Goal: Navigation & Orientation: Find specific page/section

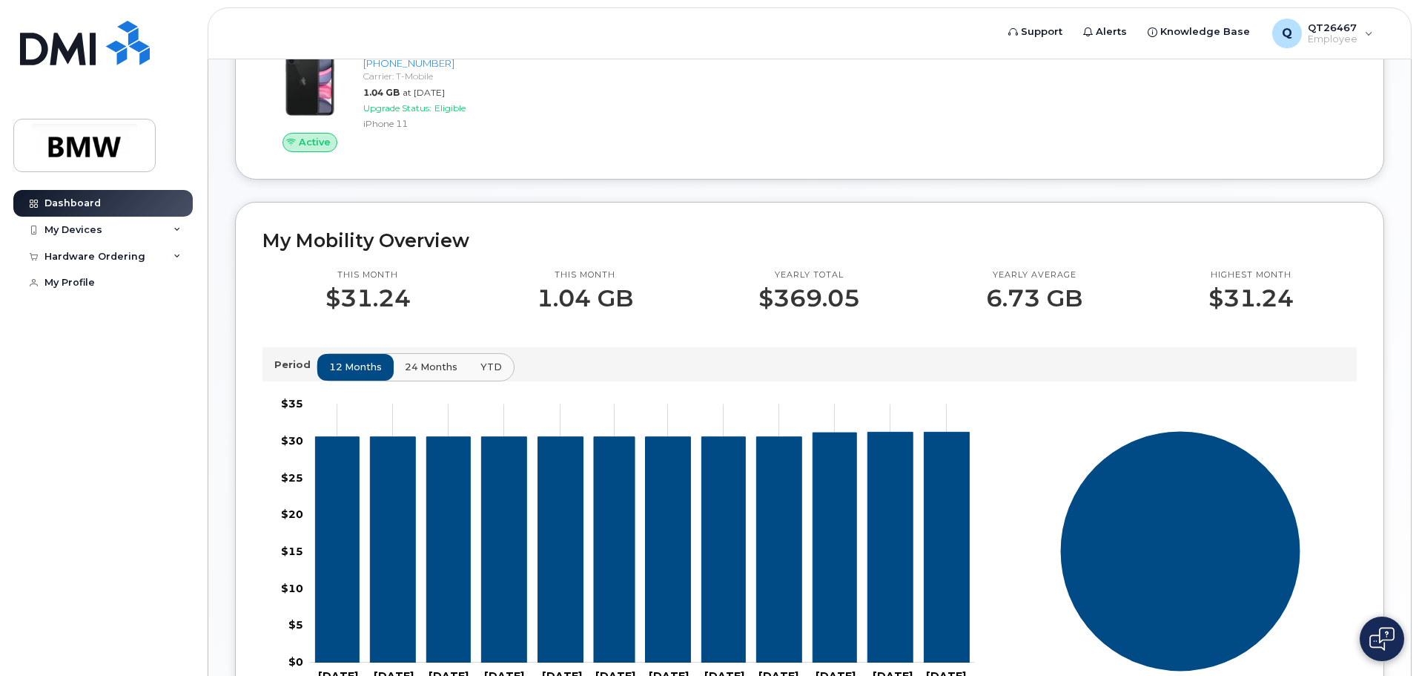
scroll to position [297, 0]
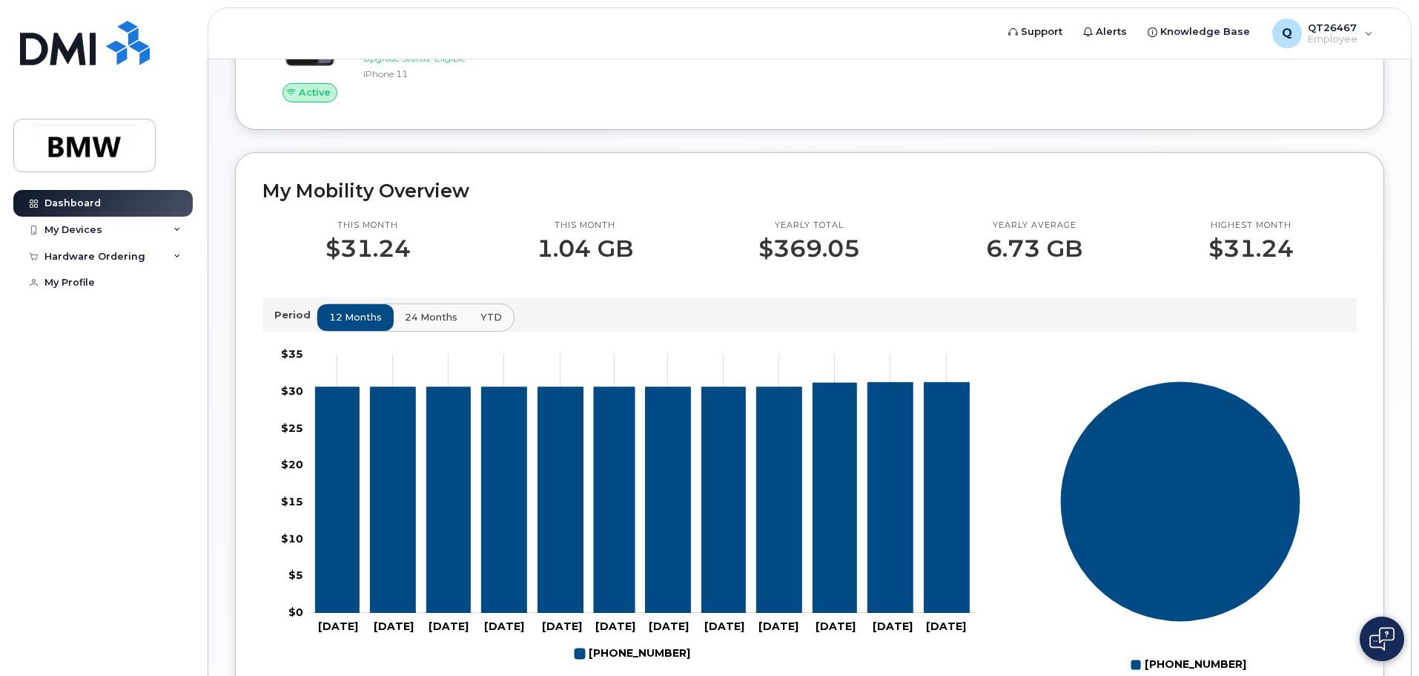
click at [586, 231] on p "This month" at bounding box center [585, 225] width 96 height 12
click at [578, 231] on p "This month" at bounding box center [585, 225] width 96 height 12
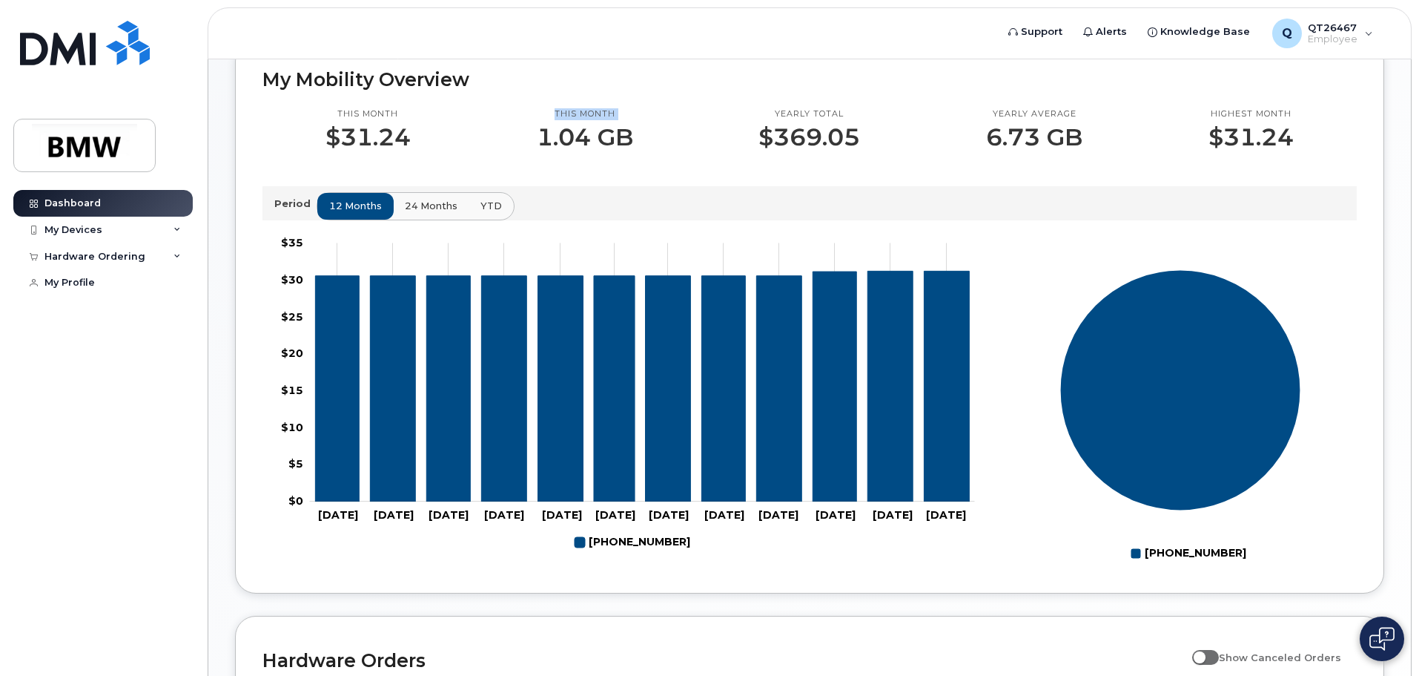
scroll to position [378, 0]
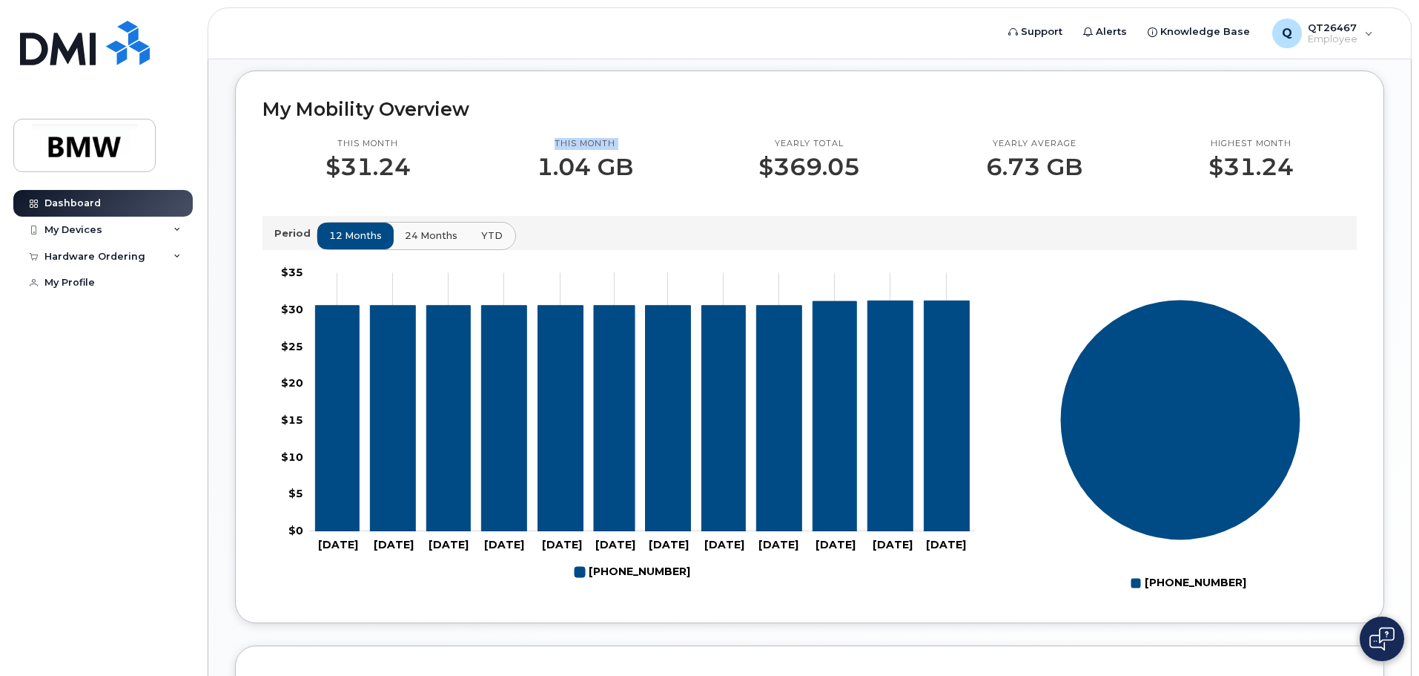
click at [489, 242] on span "YTD" at bounding box center [492, 235] width 22 height 14
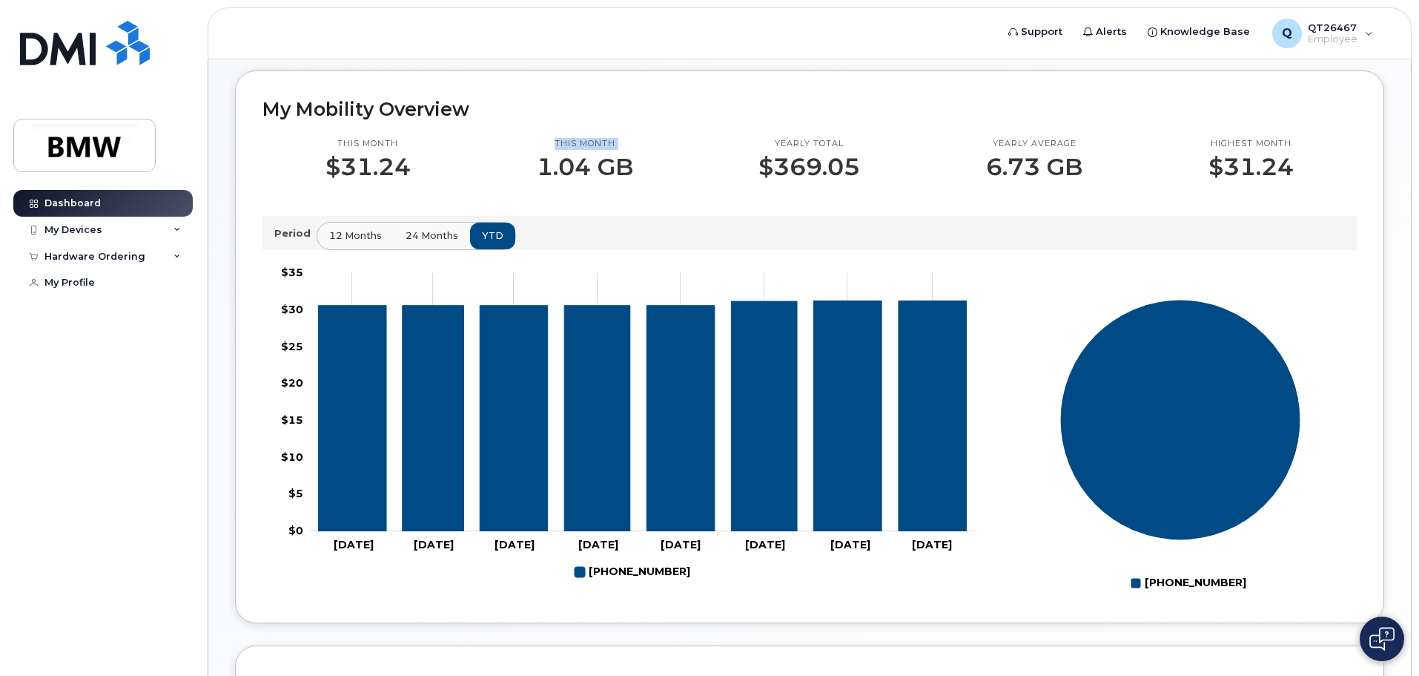
click at [439, 242] on span "24 months" at bounding box center [432, 235] width 53 height 14
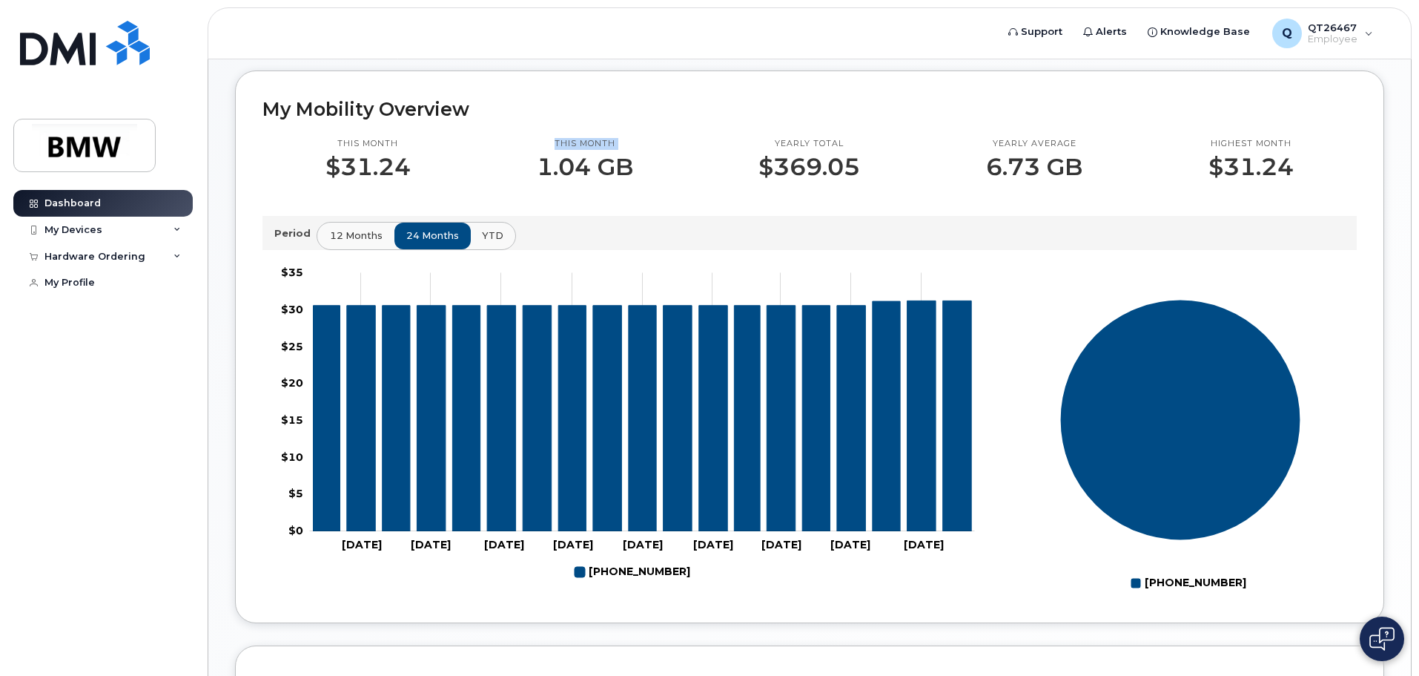
click at [347, 242] on span "12 months" at bounding box center [356, 235] width 53 height 14
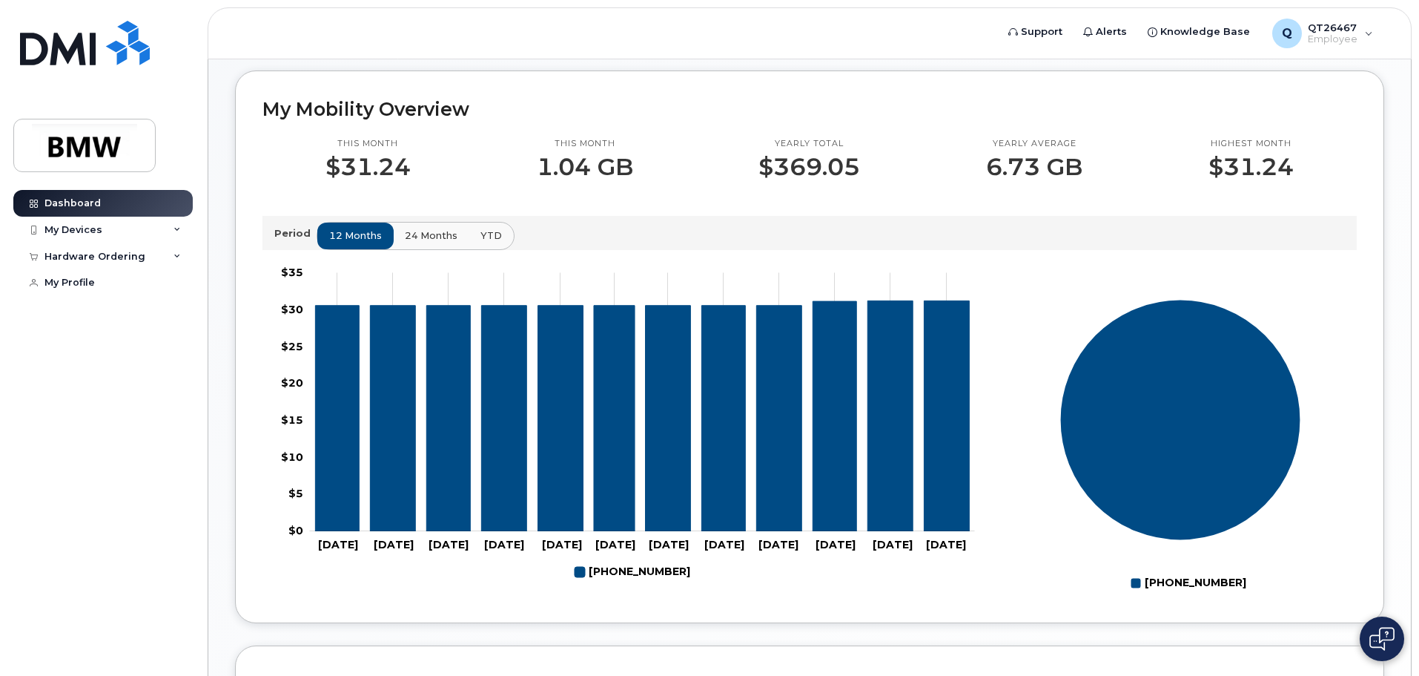
click at [367, 119] on h2 "My Mobility Overview" at bounding box center [809, 109] width 1094 height 22
click at [1370, 37] on div "Q QT26467 Employee" at bounding box center [1323, 34] width 122 height 30
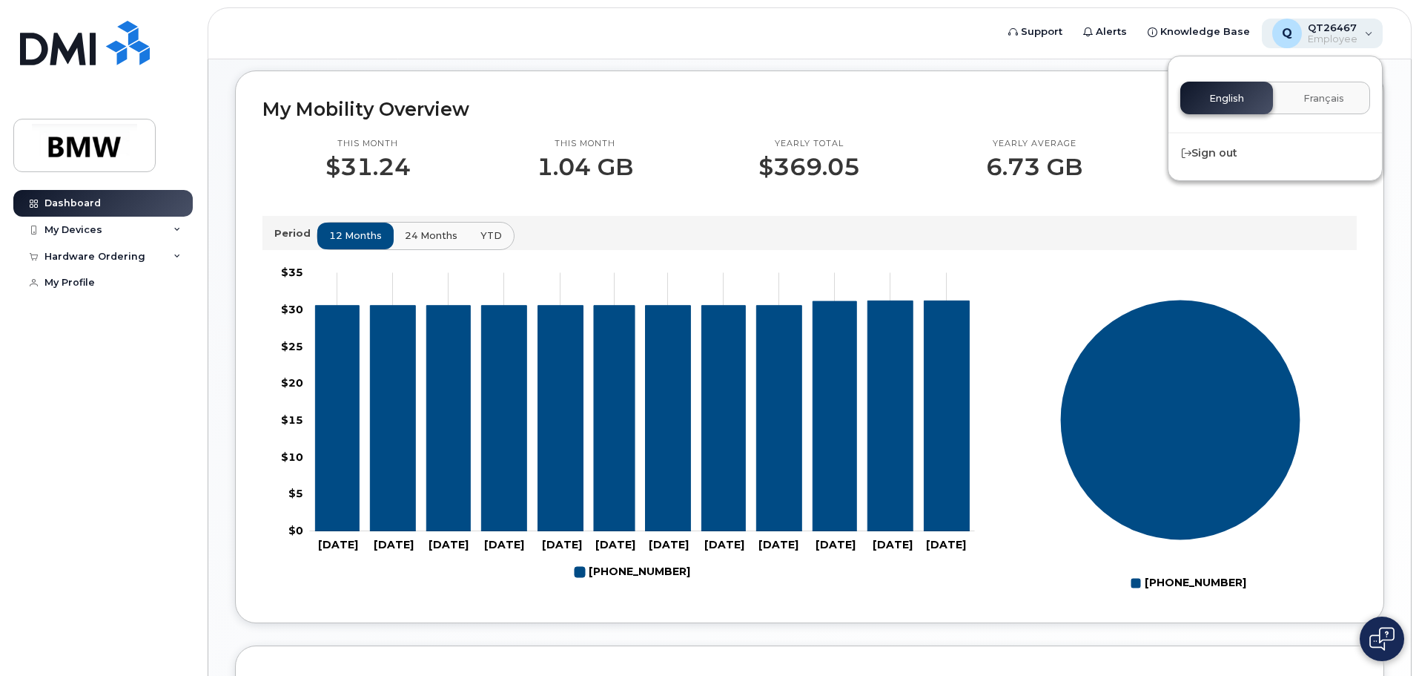
click at [1370, 37] on div "Q QT26467 Employee" at bounding box center [1323, 34] width 122 height 30
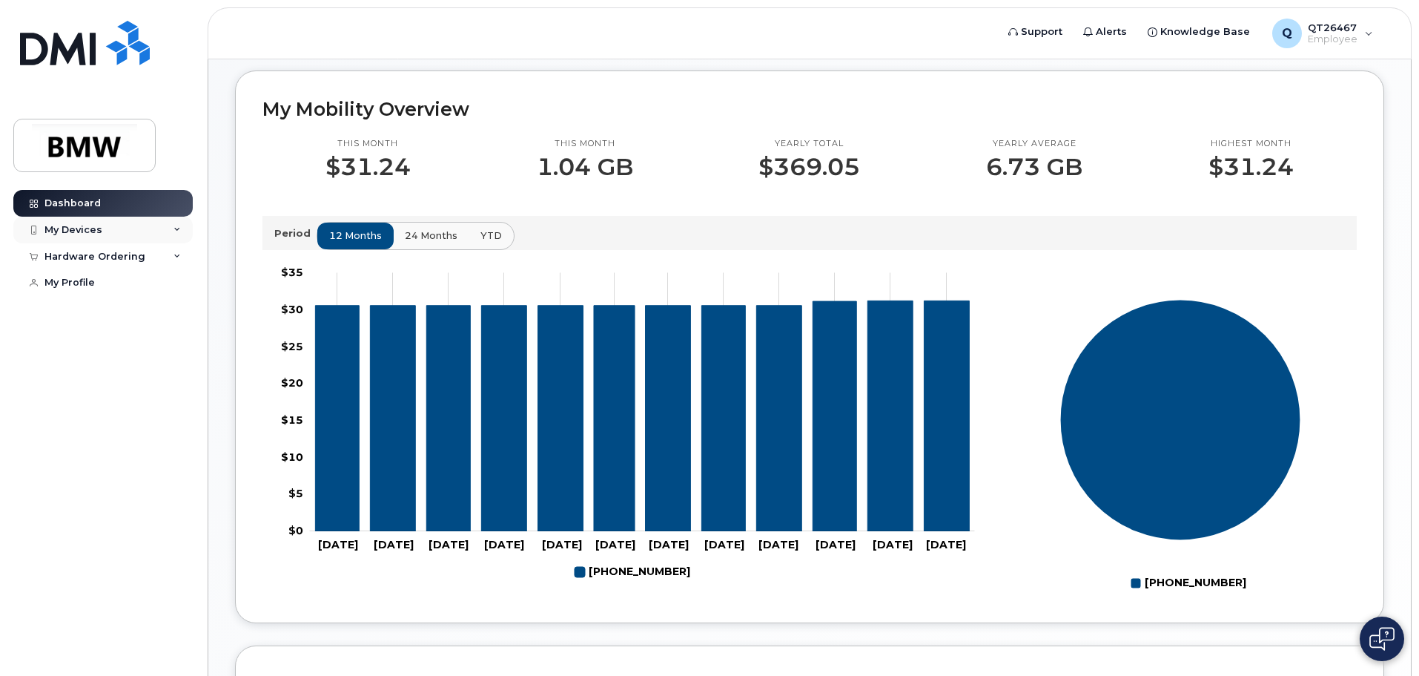
click at [179, 228] on icon at bounding box center [177, 229] width 7 height 7
click at [176, 230] on icon at bounding box center [177, 229] width 7 height 7
click at [71, 205] on div "Dashboard" at bounding box center [72, 203] width 56 height 12
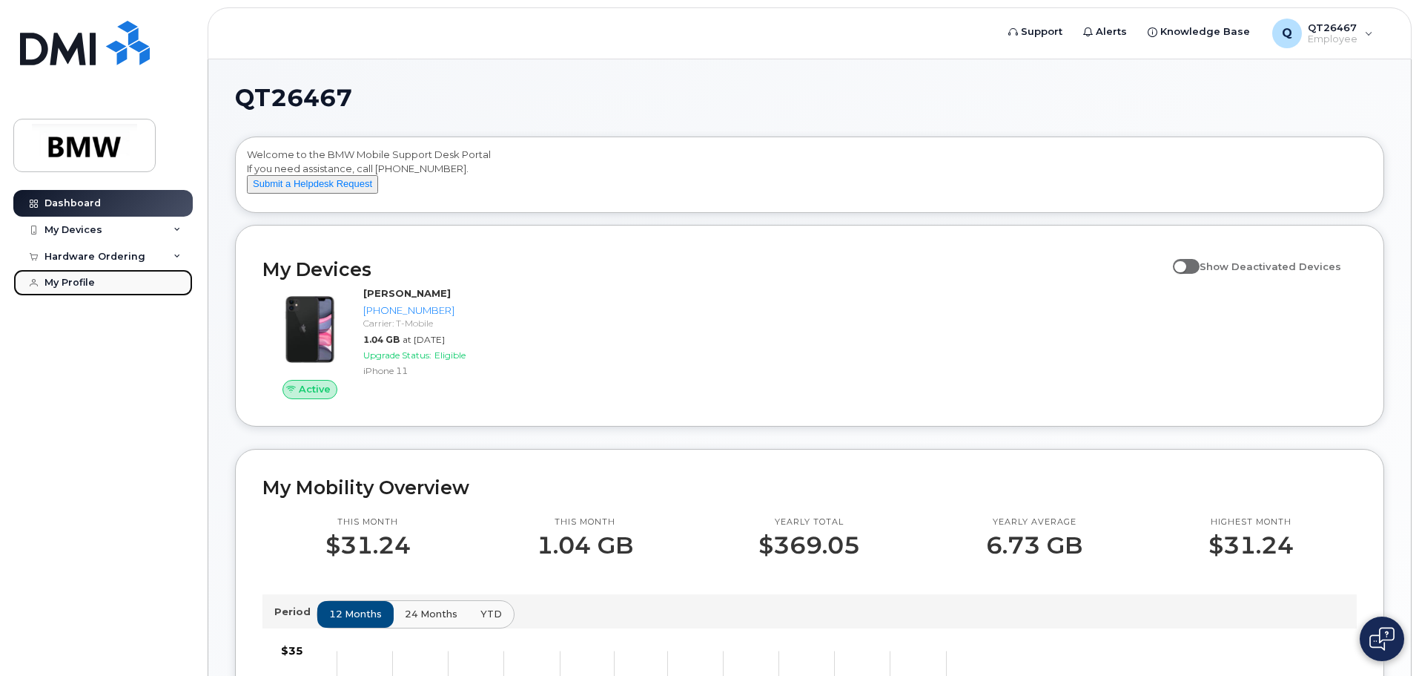
click at [60, 280] on div "My Profile" at bounding box center [69, 283] width 50 height 12
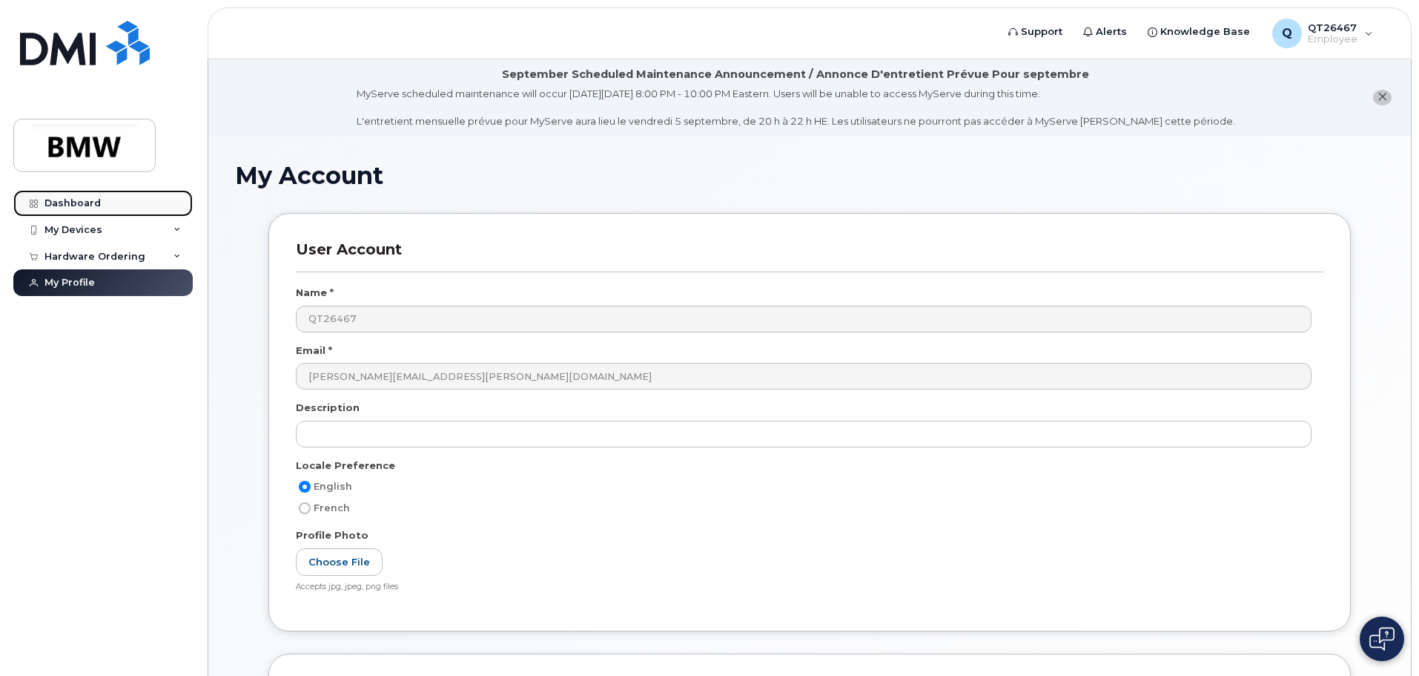
click at [87, 200] on div "Dashboard" at bounding box center [72, 203] width 56 height 12
